Goal: Communication & Community: Connect with others

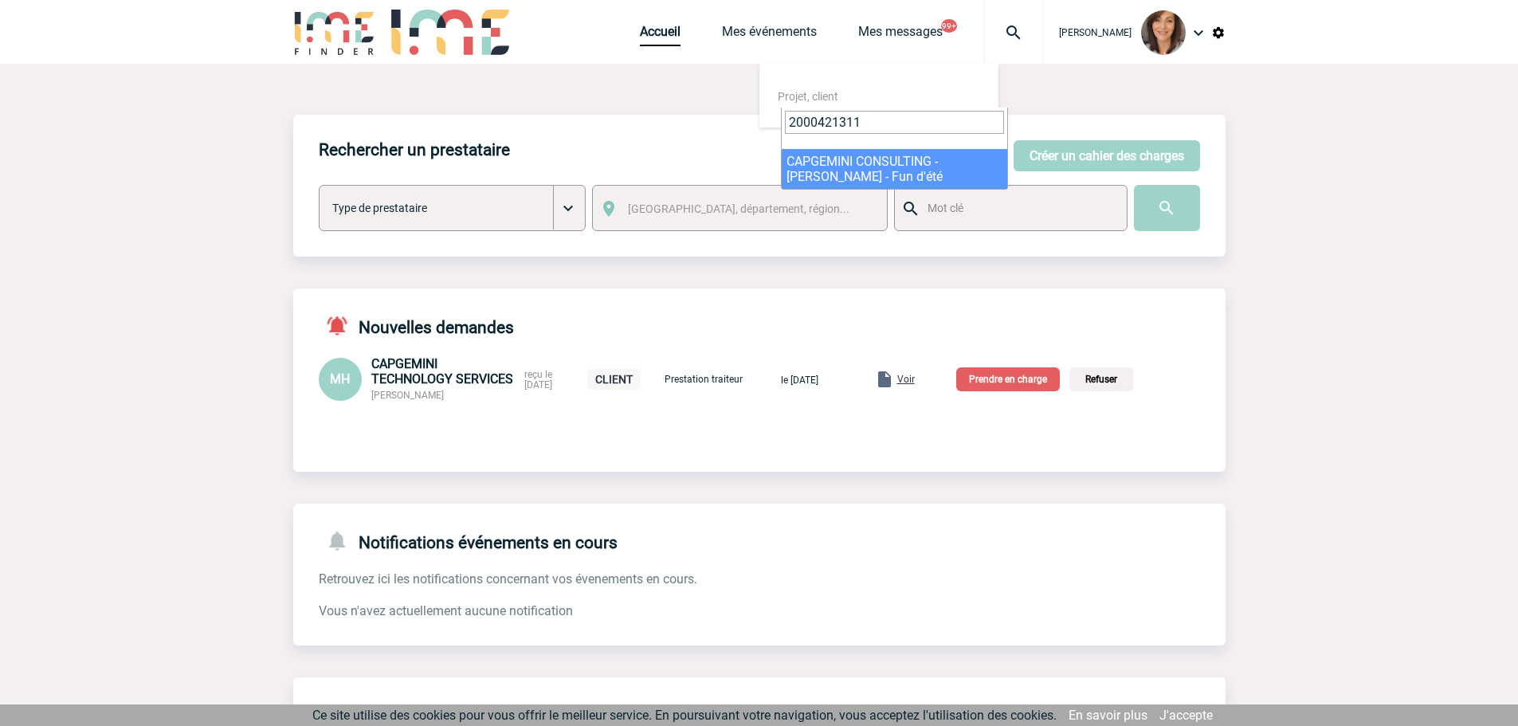
drag, startPoint x: 907, startPoint y: 121, endPoint x: 751, endPoint y: 126, distance: 155.5
click at [751, 126] on body "[PERSON_NAME] Accueil Mes événements 99+" at bounding box center [759, 527] width 1518 height 1054
select select "20812"
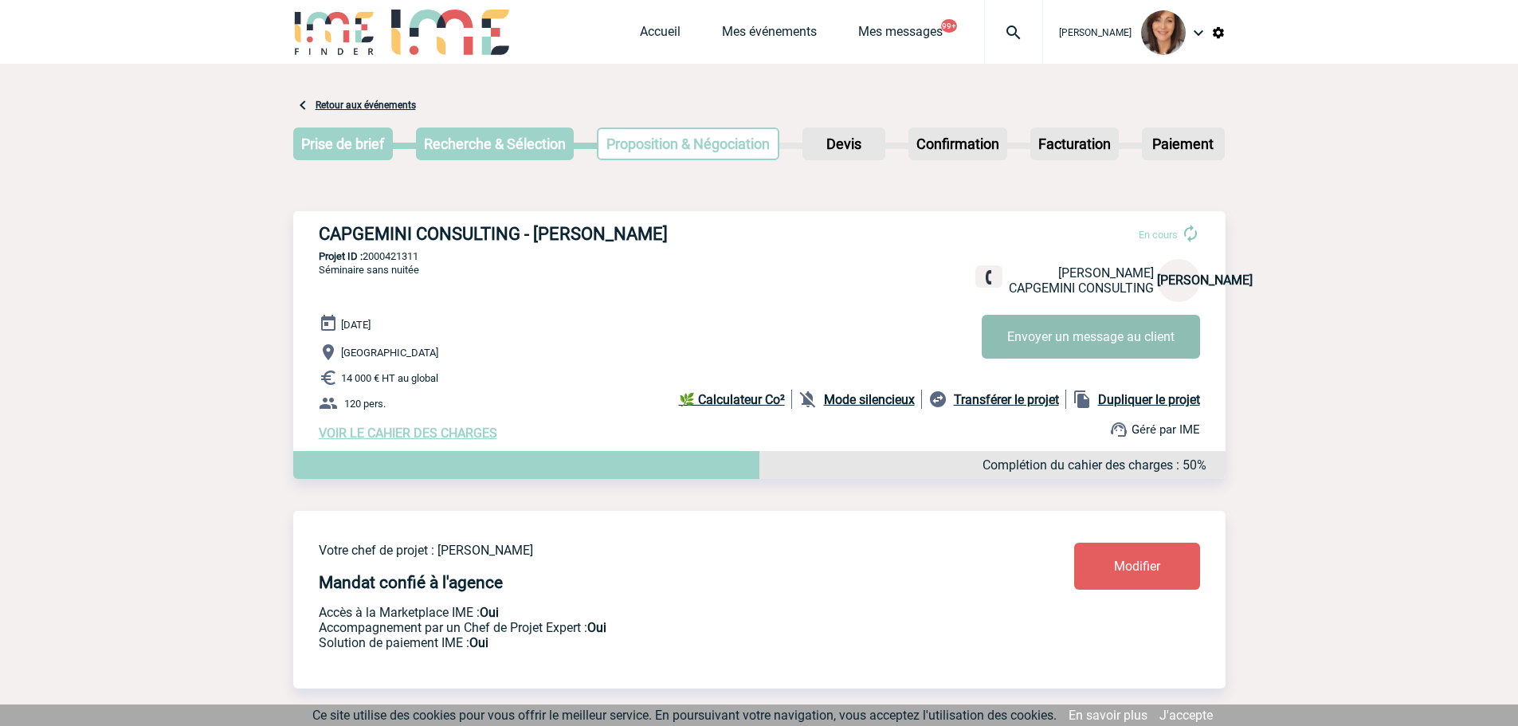
click at [1029, 347] on button "Envoyer un message au client" at bounding box center [1091, 337] width 218 height 44
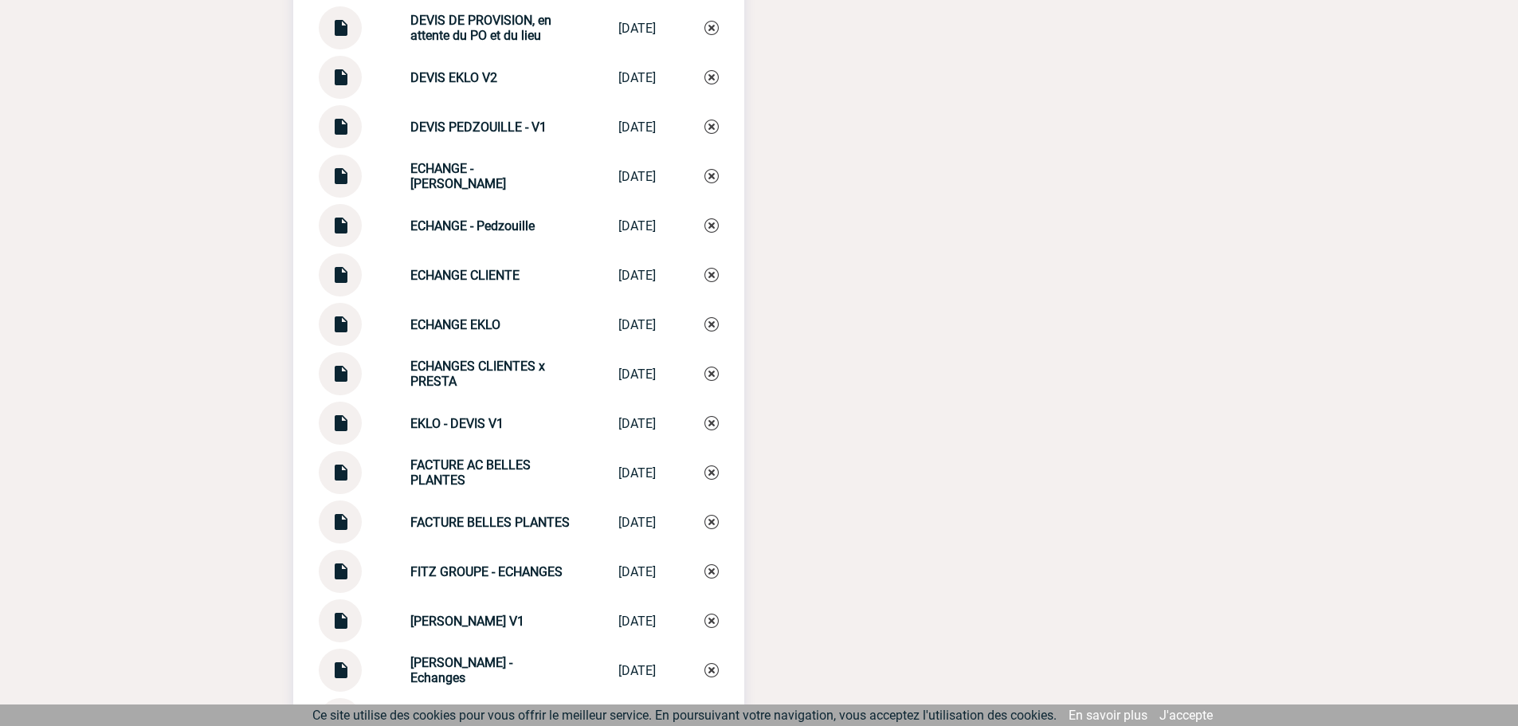
scroll to position [3187, 0]
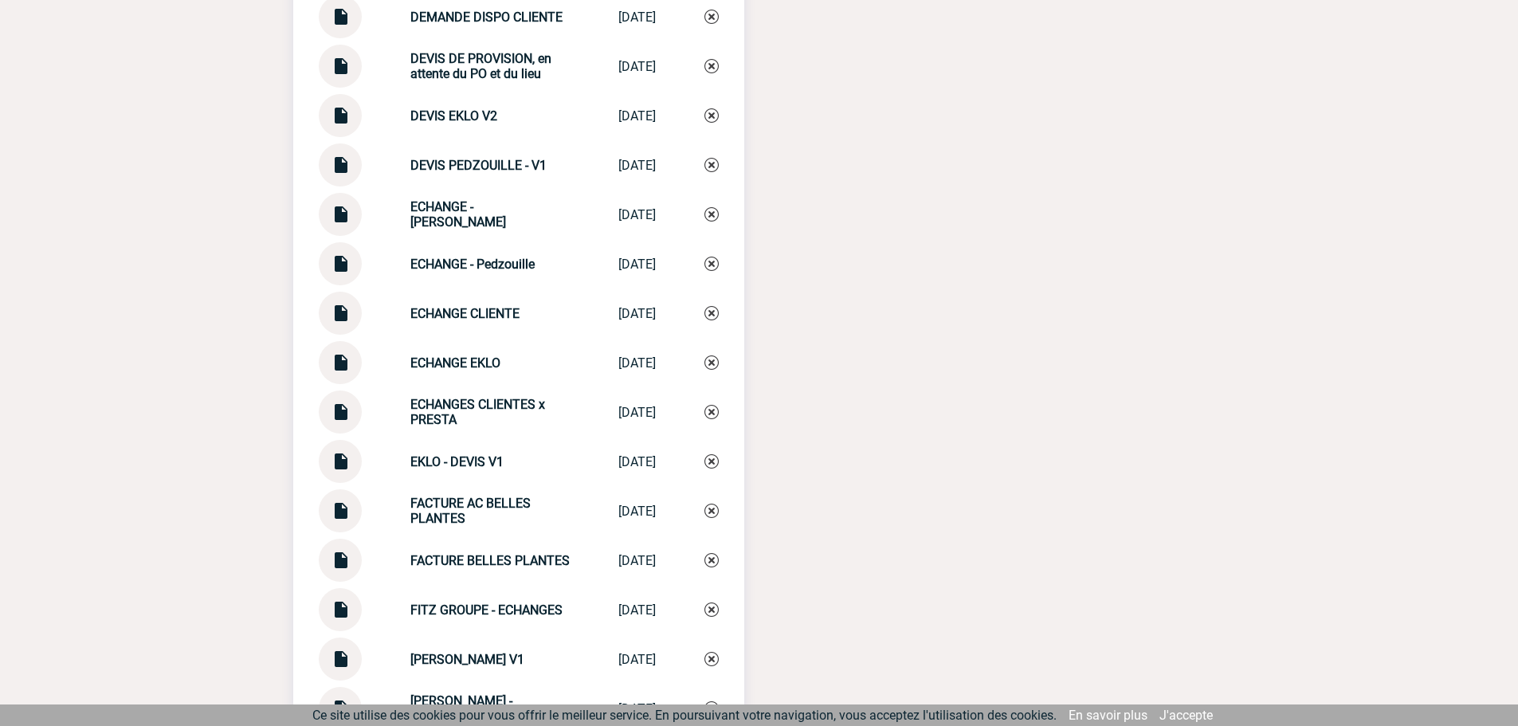
click at [347, 72] on img at bounding box center [340, 60] width 21 height 31
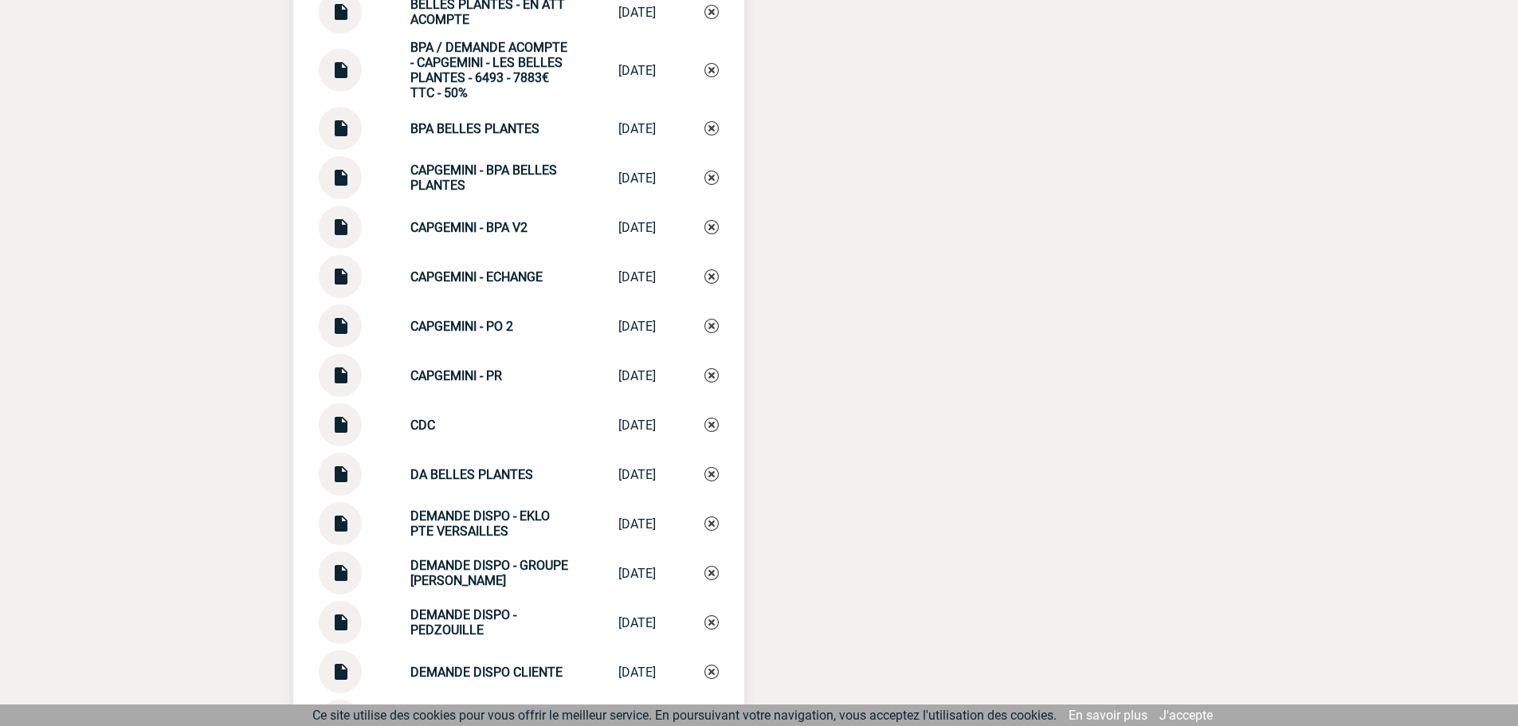
scroll to position [2550, 0]
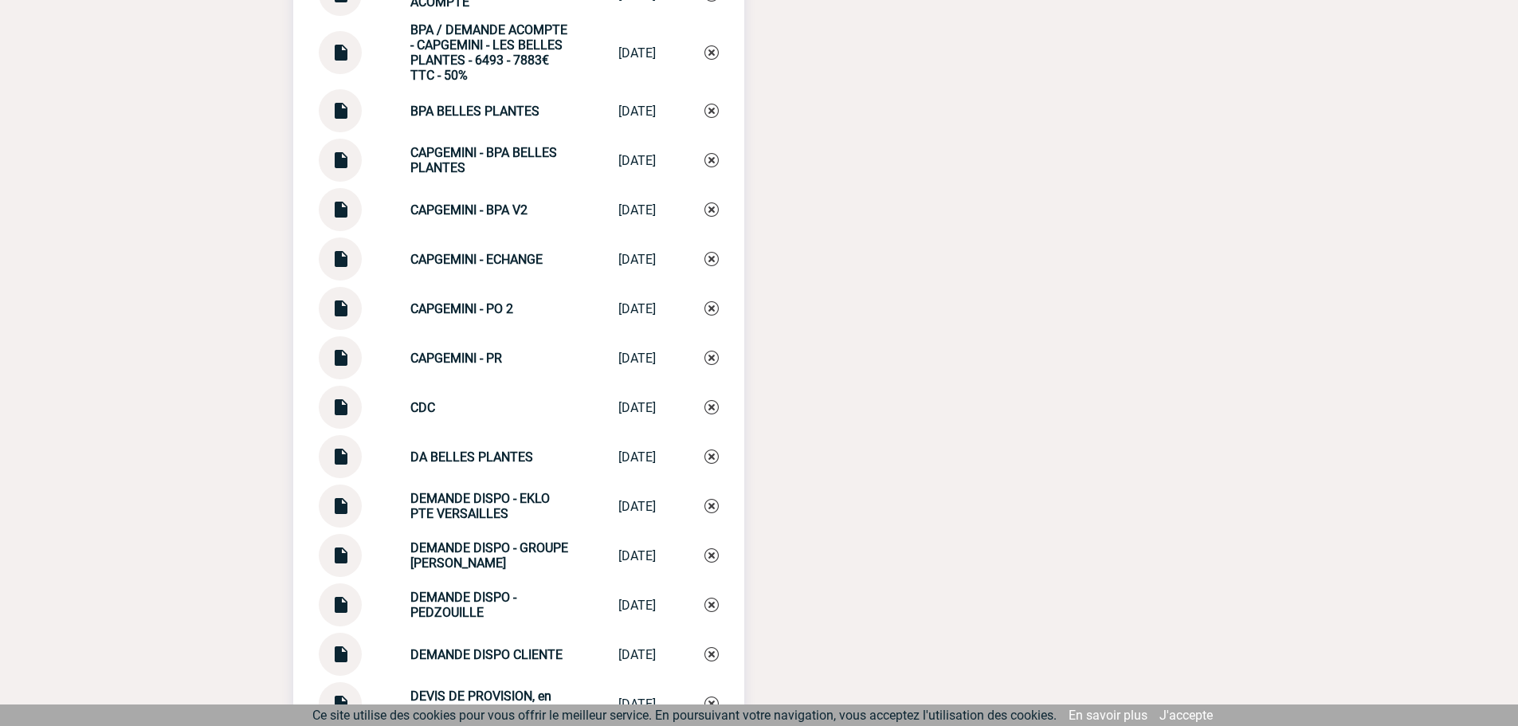
click at [346, 414] on img at bounding box center [340, 401] width 21 height 31
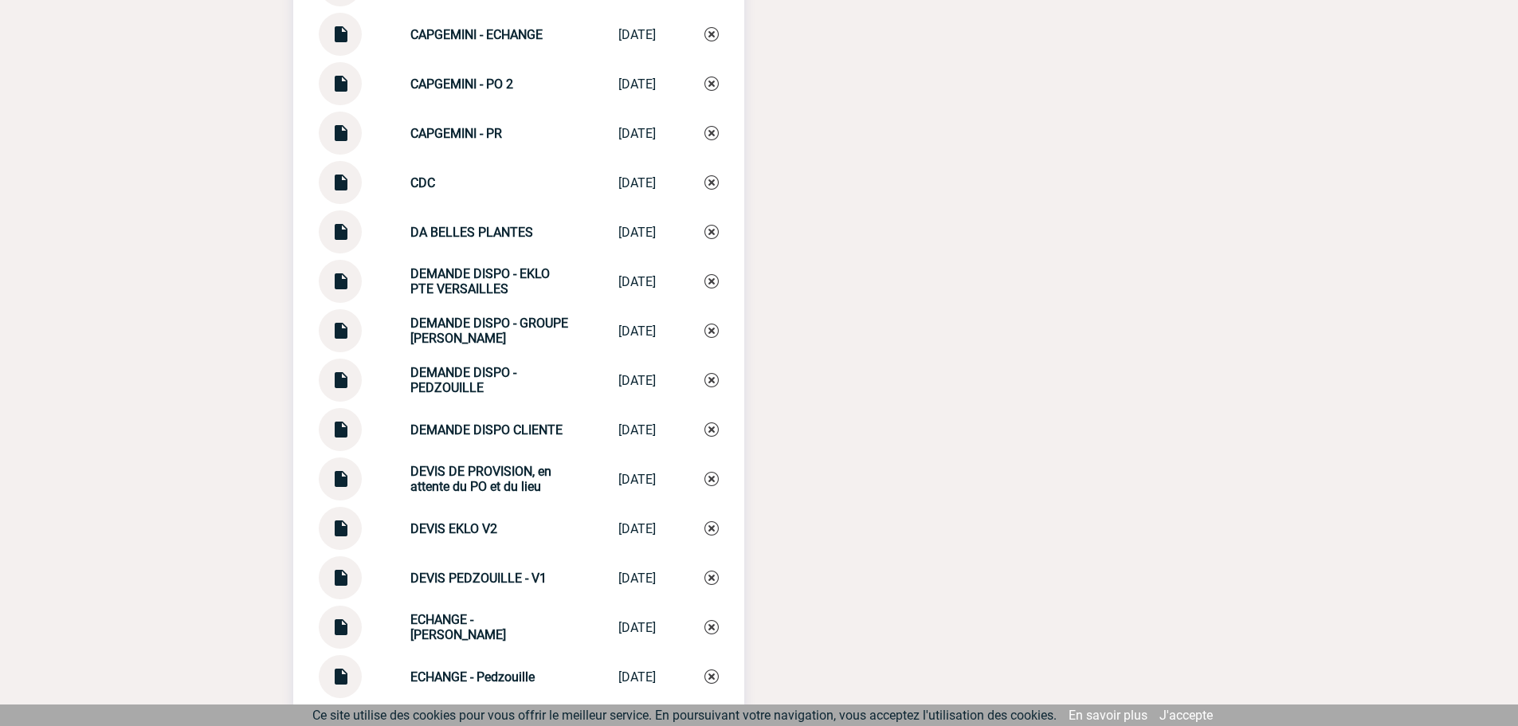
scroll to position [2789, 0]
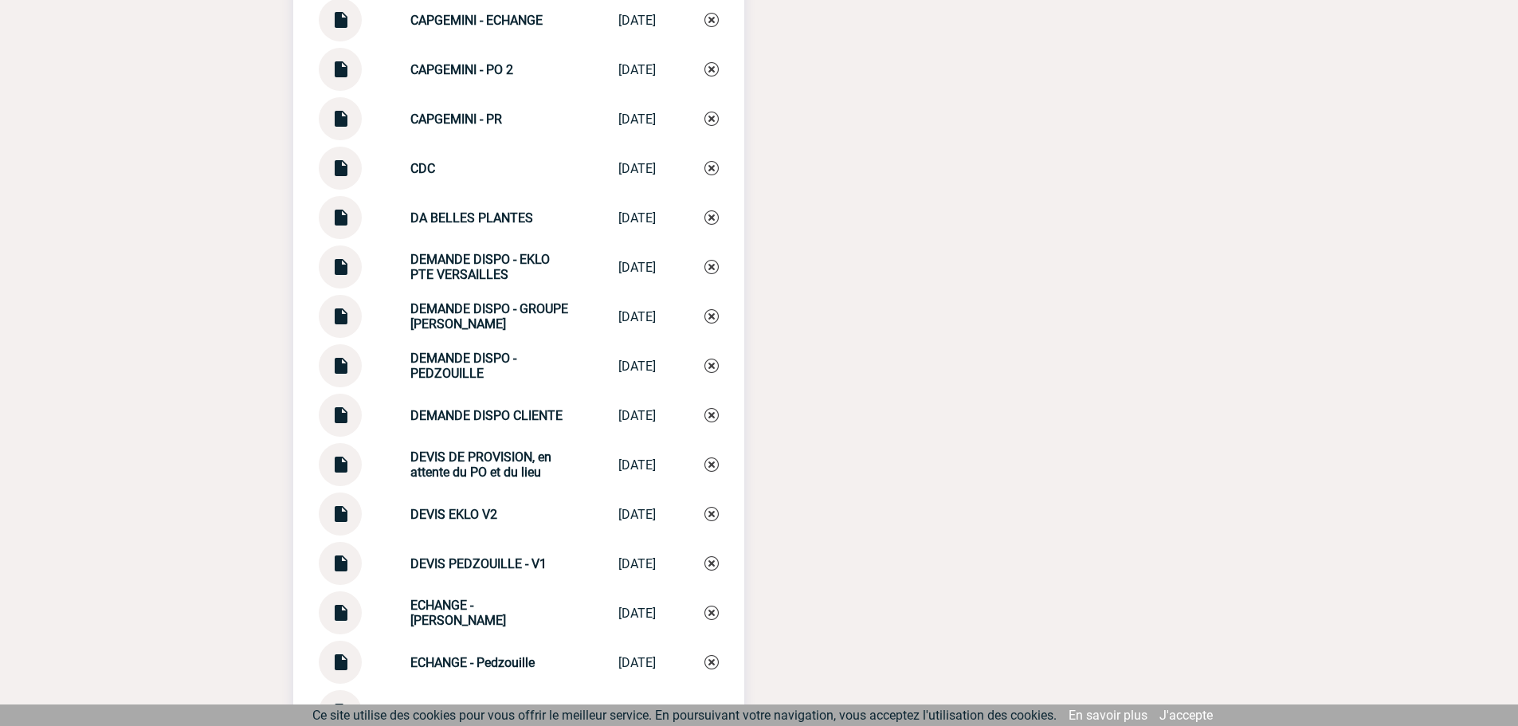
click at [350, 175] on img at bounding box center [340, 162] width 21 height 31
click at [352, 480] on div at bounding box center [340, 464] width 43 height 43
click at [343, 474] on img at bounding box center [340, 458] width 21 height 31
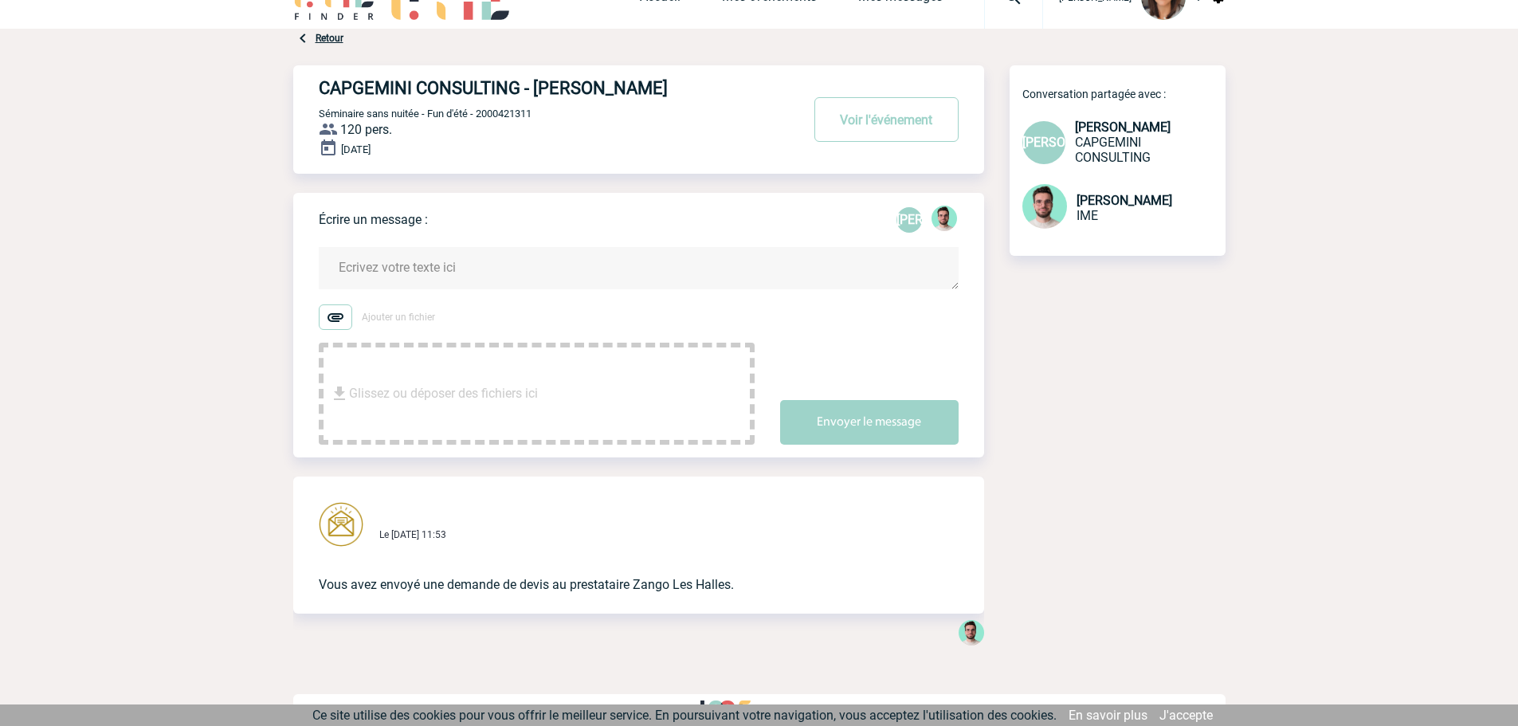
scroll to position [52, 0]
